Goal: Find specific page/section: Find specific page/section

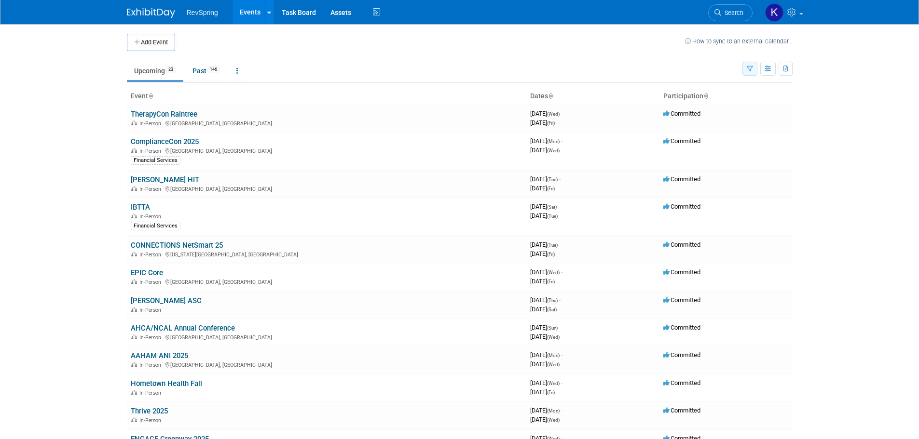
click at [750, 72] on icon "button" at bounding box center [750, 69] width 6 height 6
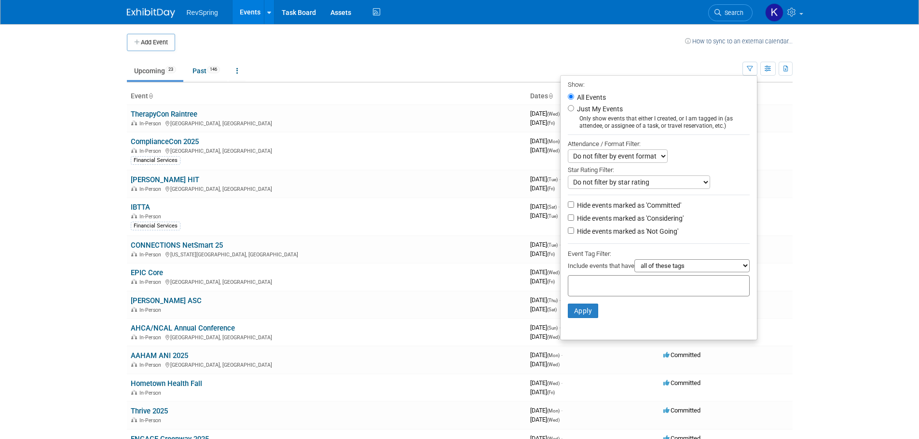
click at [743, 271] on select "all of these tags any one of these tags only and exactly these specific tags" at bounding box center [691, 266] width 115 height 13
click at [658, 158] on select "Do not filter by event format Only show In-Person events Only show Virtual even…" at bounding box center [618, 157] width 100 height 14
click at [608, 288] on input "text" at bounding box center [610, 285] width 77 height 10
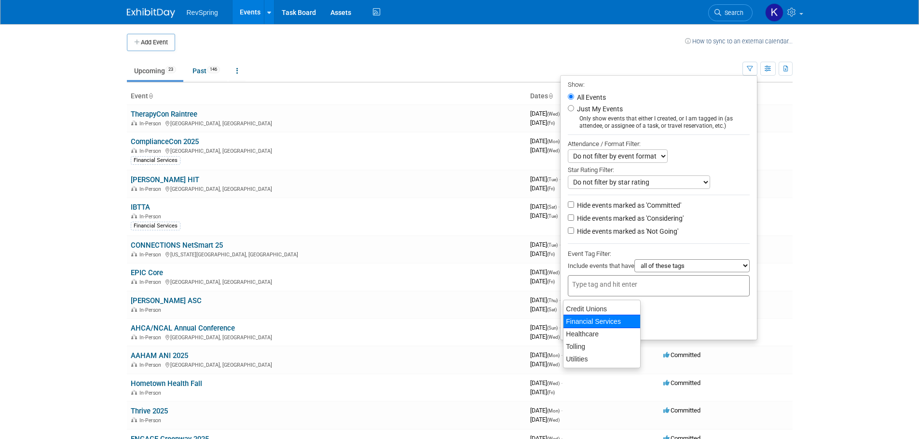
click at [597, 322] on div "Financial Services" at bounding box center [602, 322] width 78 height 14
type input "Financial Services"
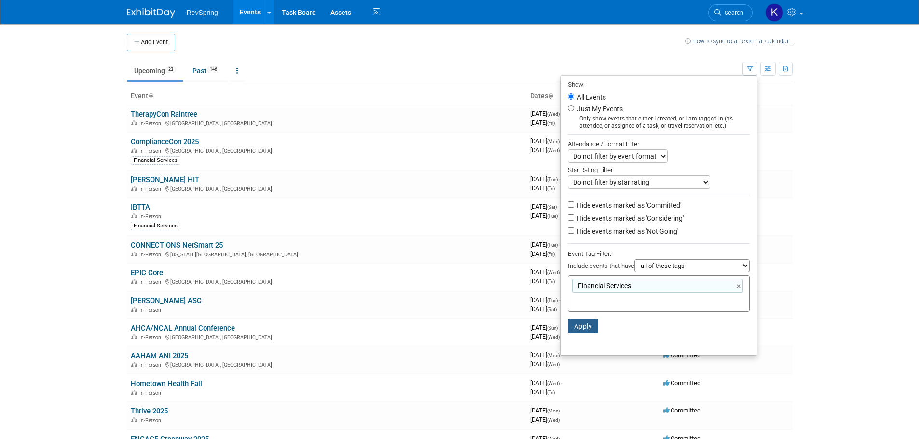
click at [576, 333] on button "Apply" at bounding box center [583, 326] width 31 height 14
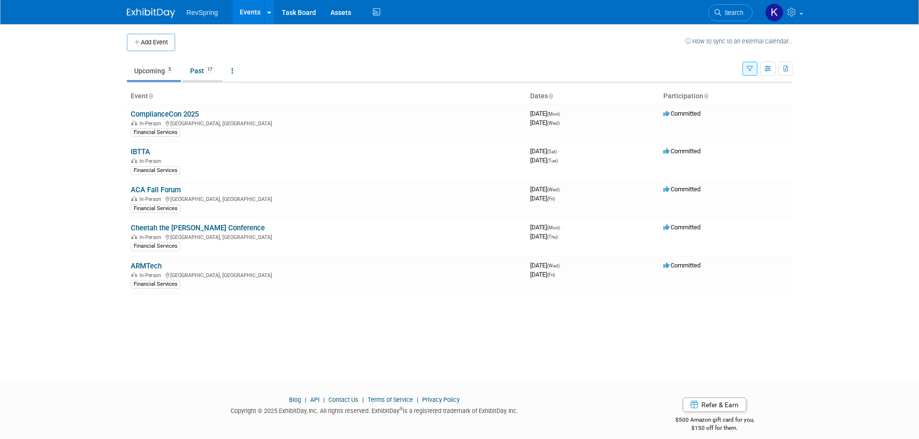
click at [197, 69] on link "Past 17" at bounding box center [203, 71] width 40 height 18
